Goal: Task Accomplishment & Management: Manage account settings

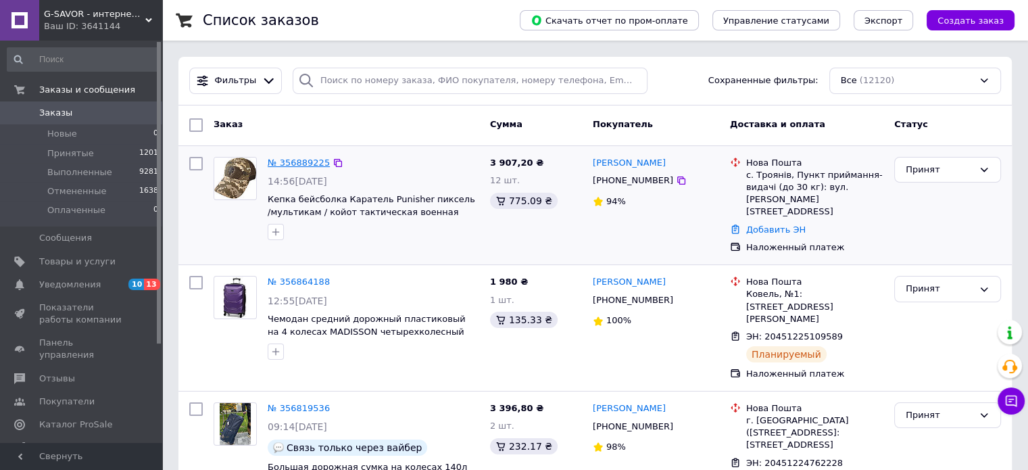
click at [303, 167] on link "№ 356889225" at bounding box center [299, 162] width 62 height 10
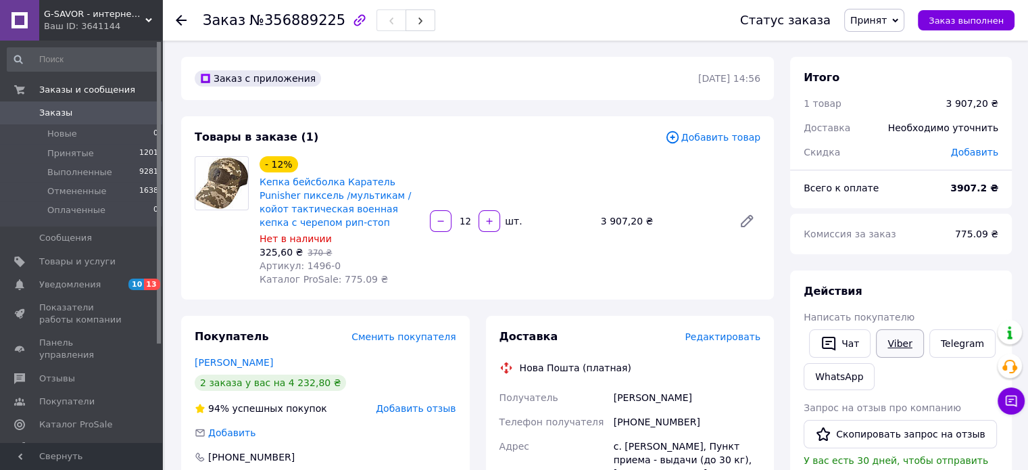
click at [894, 344] on link "Viber" at bounding box center [899, 343] width 47 height 28
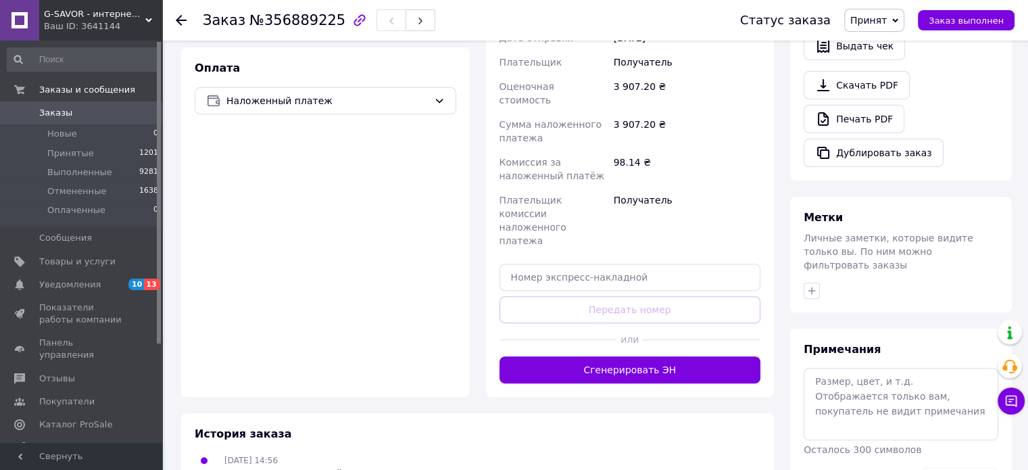
scroll to position [497, 0]
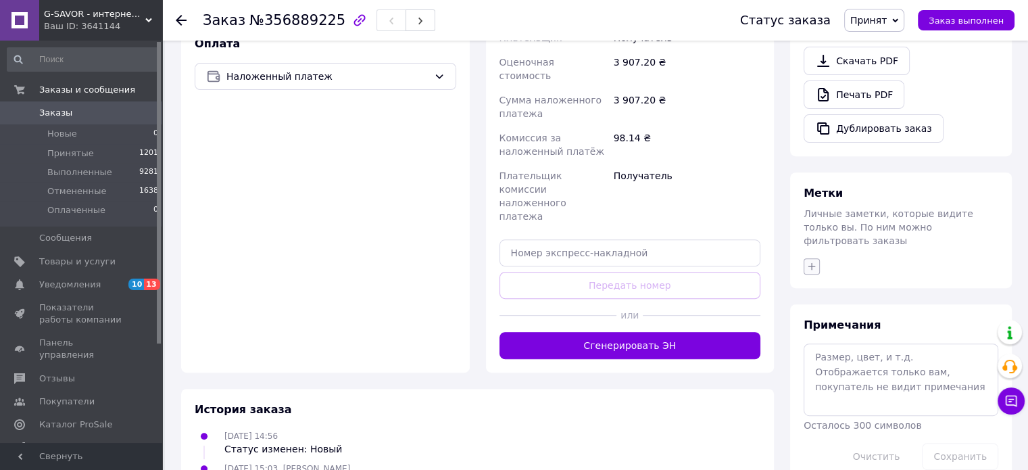
click at [811, 261] on icon "button" at bounding box center [811, 266] width 11 height 11
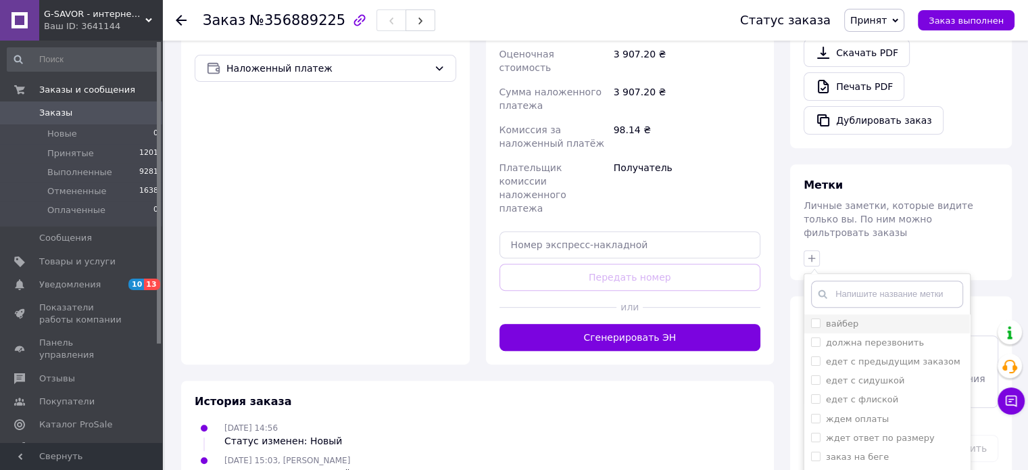
scroll to position [568, 0]
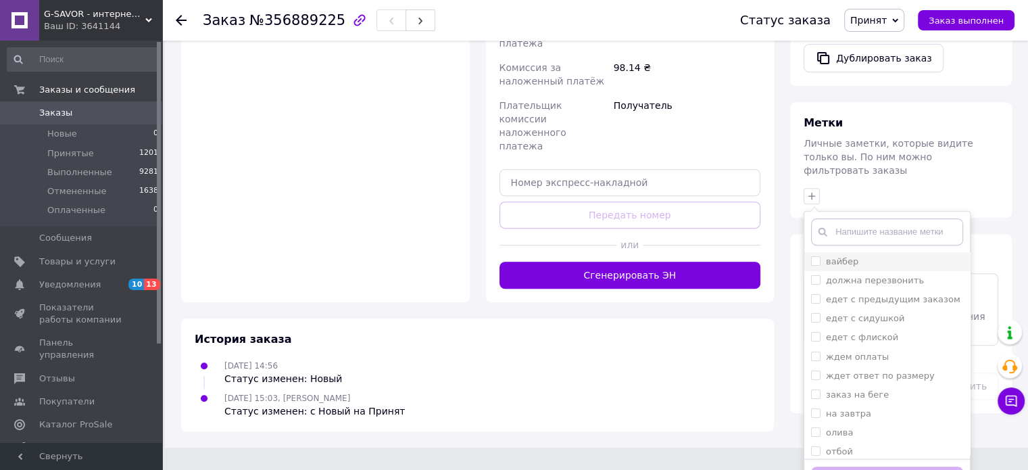
click at [821, 256] on label "вайбер" at bounding box center [834, 262] width 47 height 12
click at [820, 256] on input "вайбер" at bounding box center [815, 260] width 9 height 9
click at [813, 256] on input "вайбер" at bounding box center [815, 260] width 9 height 9
checkbox input "true"
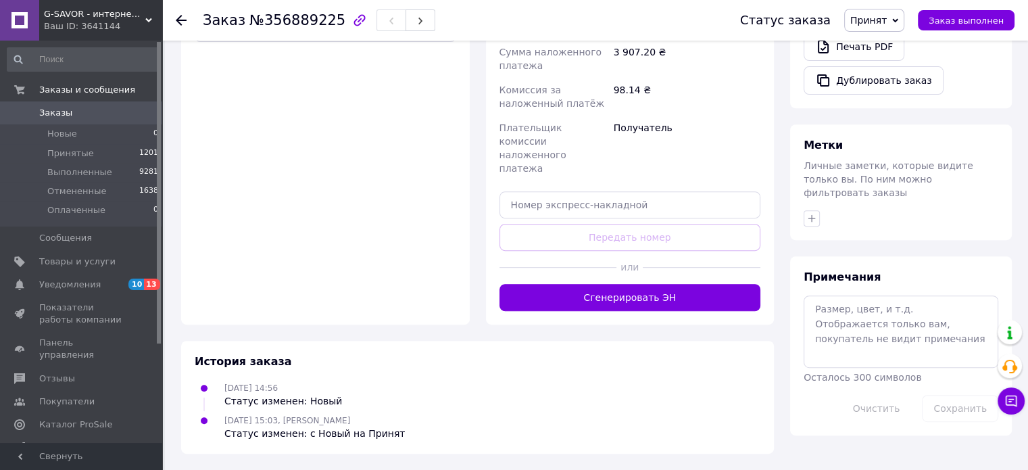
scroll to position [497, 0]
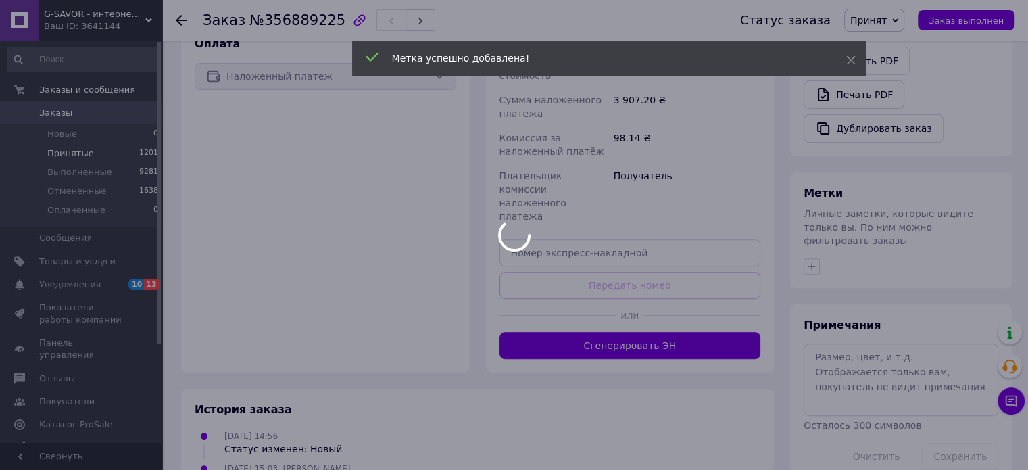
click at [84, 153] on div at bounding box center [514, 235] width 1028 height 470
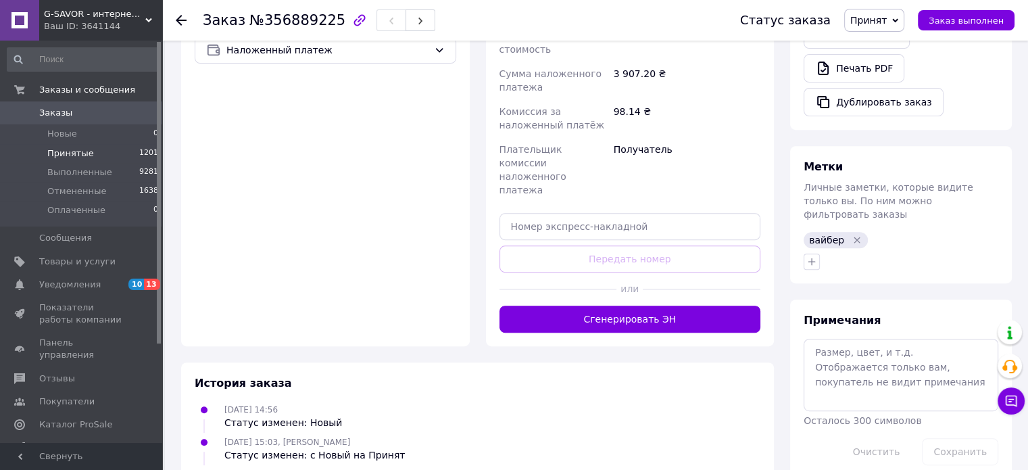
click at [114, 151] on li "Принятые 1201" at bounding box center [83, 153] width 166 height 19
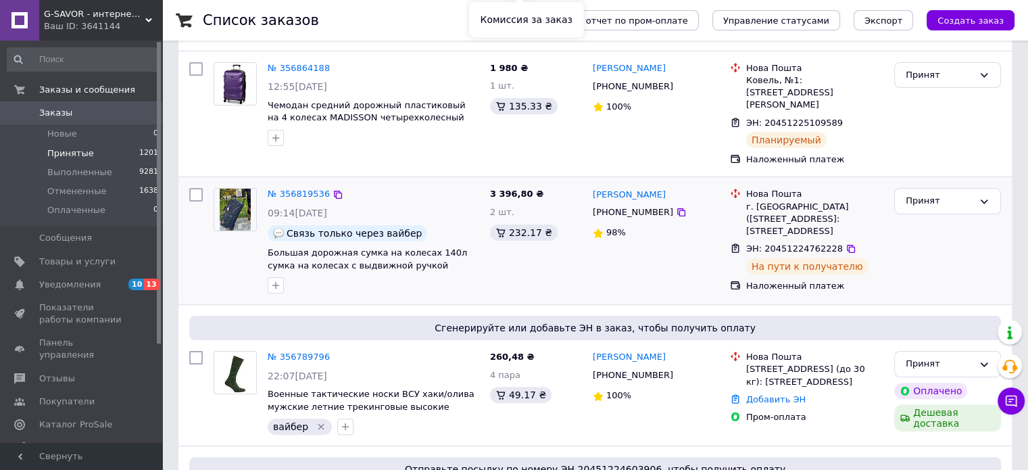
scroll to position [338, 0]
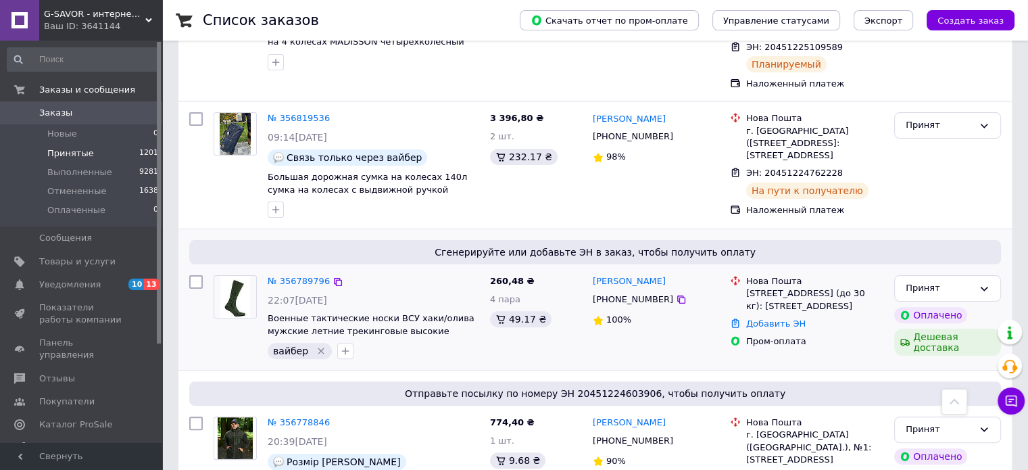
click at [294, 270] on div "№ 356789796 22:07[DATE] Военные тактические носки ВСУ хаки/олива мужские летние…" at bounding box center [373, 317] width 222 height 95
click at [294, 276] on link "№ 356789796" at bounding box center [299, 281] width 62 height 10
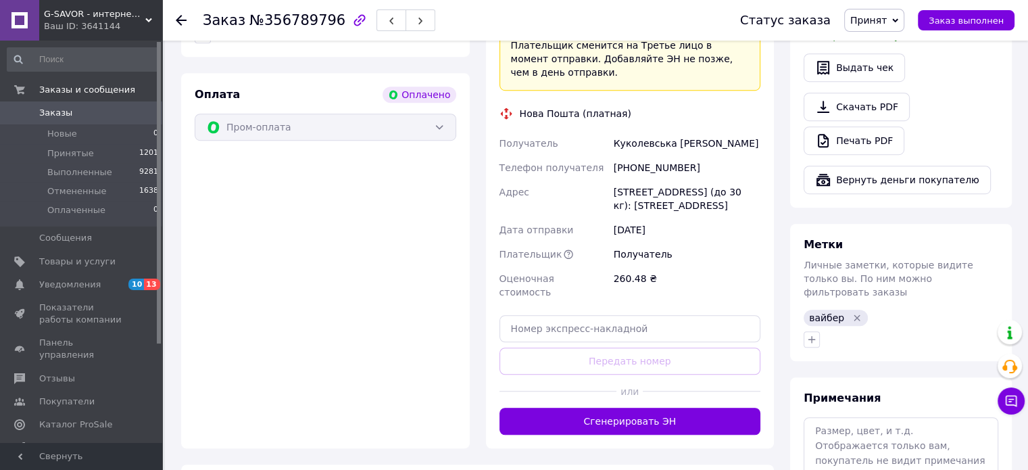
scroll to position [946, 0]
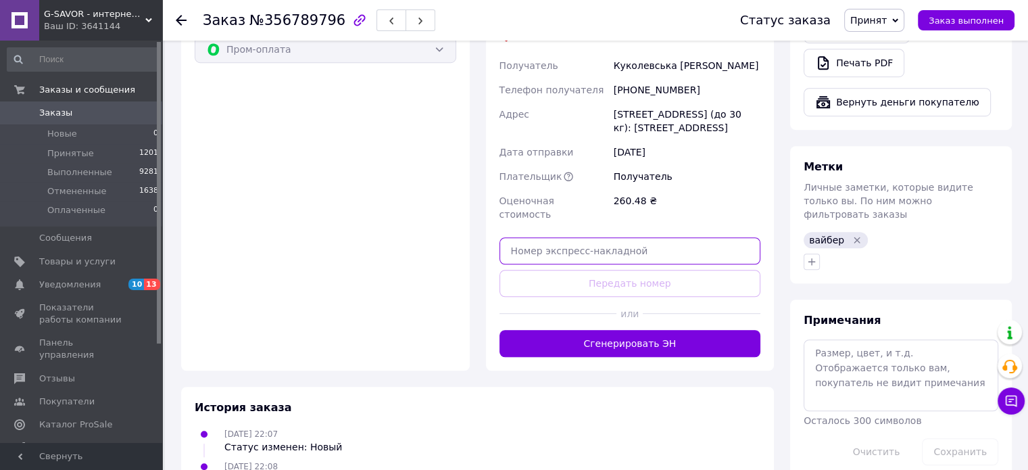
click at [598, 237] on input "text" at bounding box center [631, 250] width 262 height 27
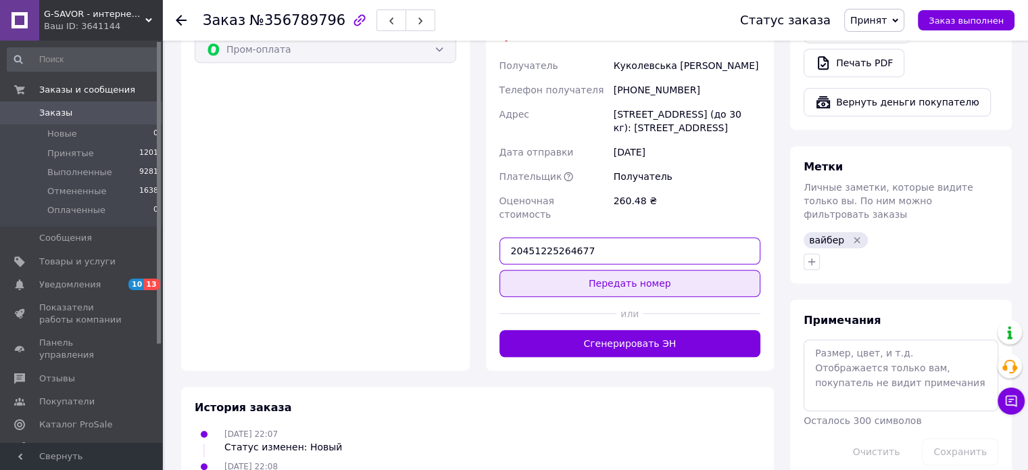
type input "20451225264677"
click at [694, 270] on button "Передать номер" at bounding box center [631, 283] width 262 height 27
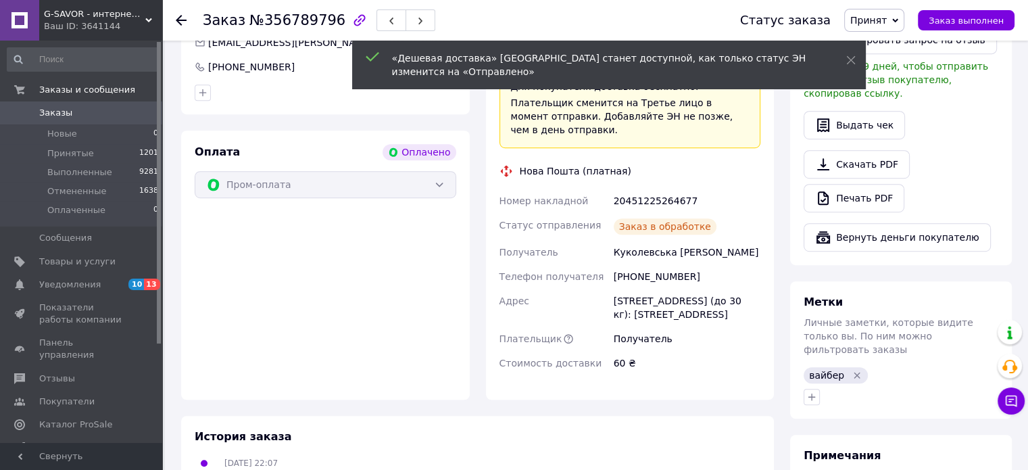
scroll to position [811, 0]
click at [671, 189] on div "20451225264677" at bounding box center [687, 201] width 152 height 24
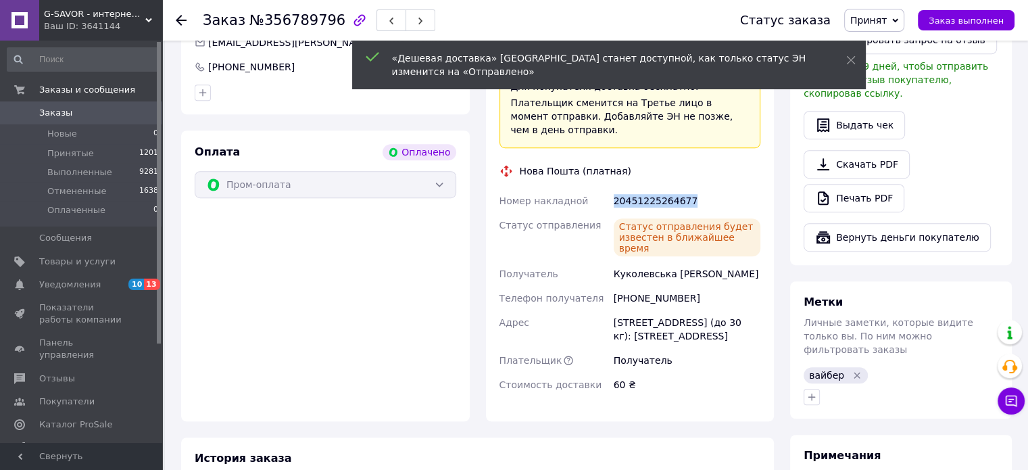
copy div "20451225264677"
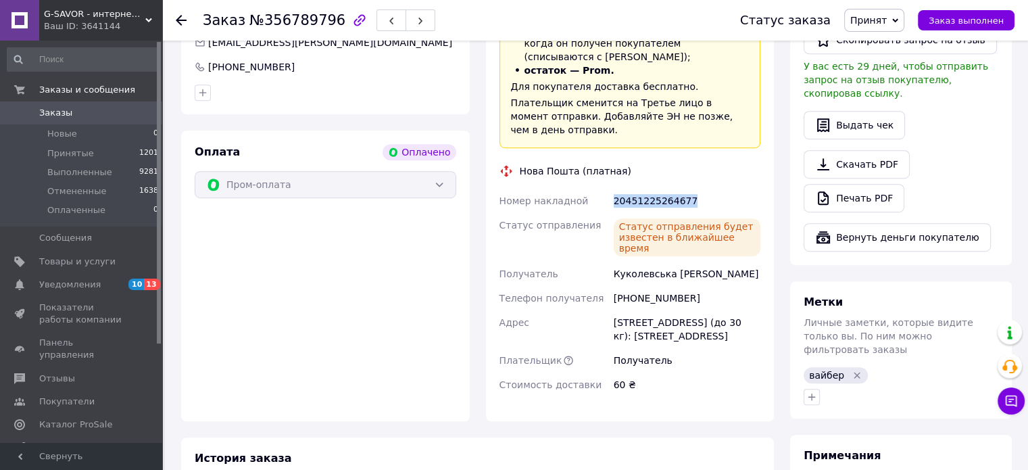
copy div "20451225264677"
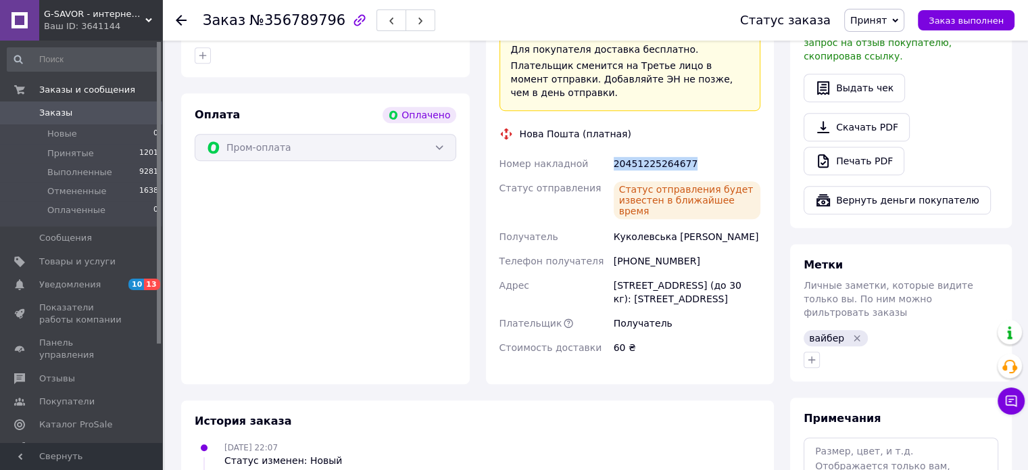
scroll to position [879, 0]
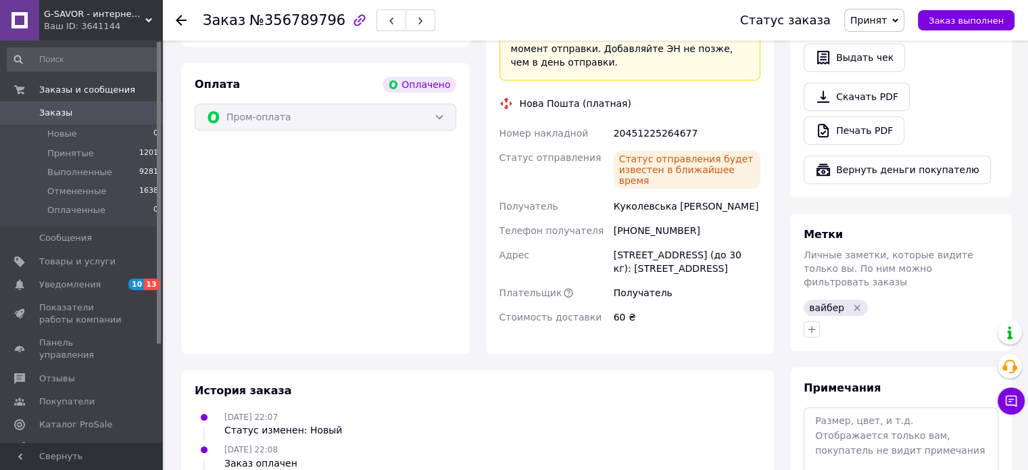
click at [852, 302] on icon "Удалить метку" at bounding box center [857, 307] width 11 height 11
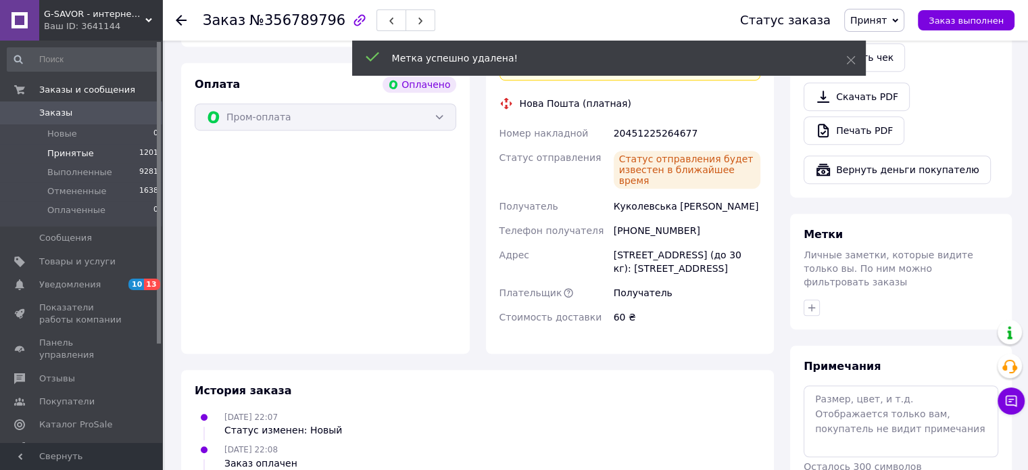
click at [82, 159] on li "Принятые 1201" at bounding box center [83, 153] width 166 height 19
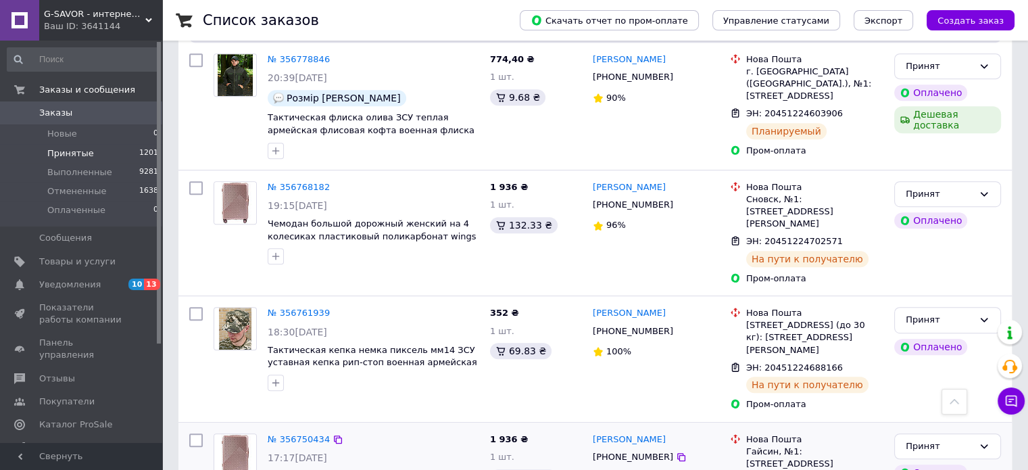
scroll to position [744, 0]
